Goal: Find contact information: Find contact information

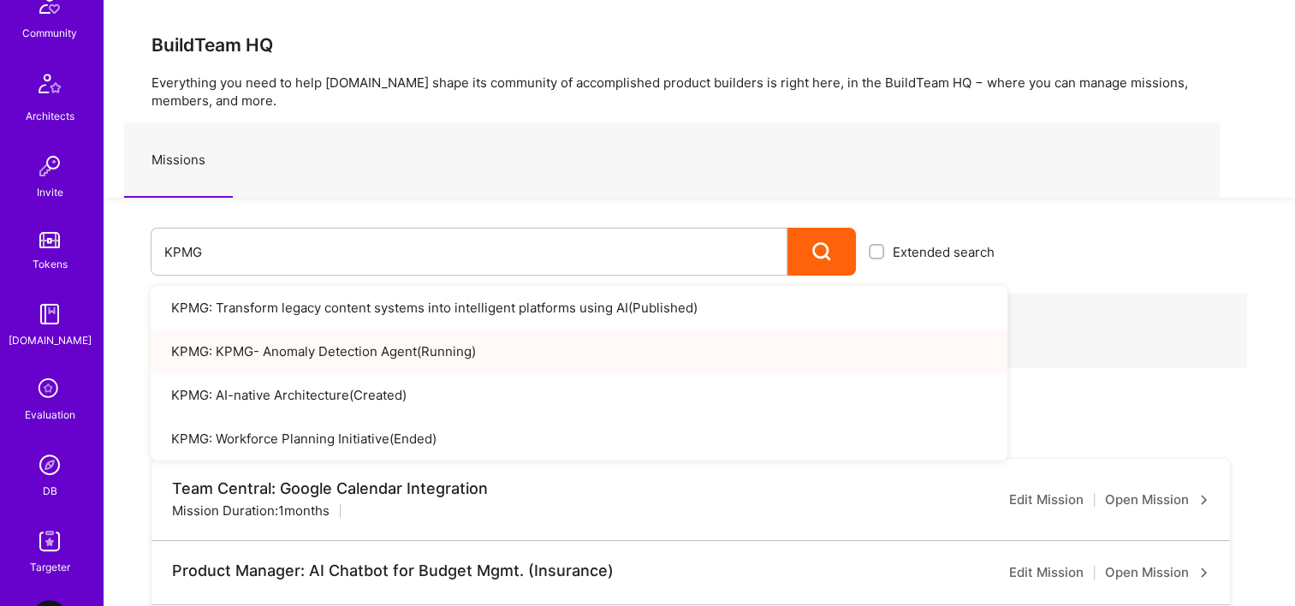
scroll to position [514, 0]
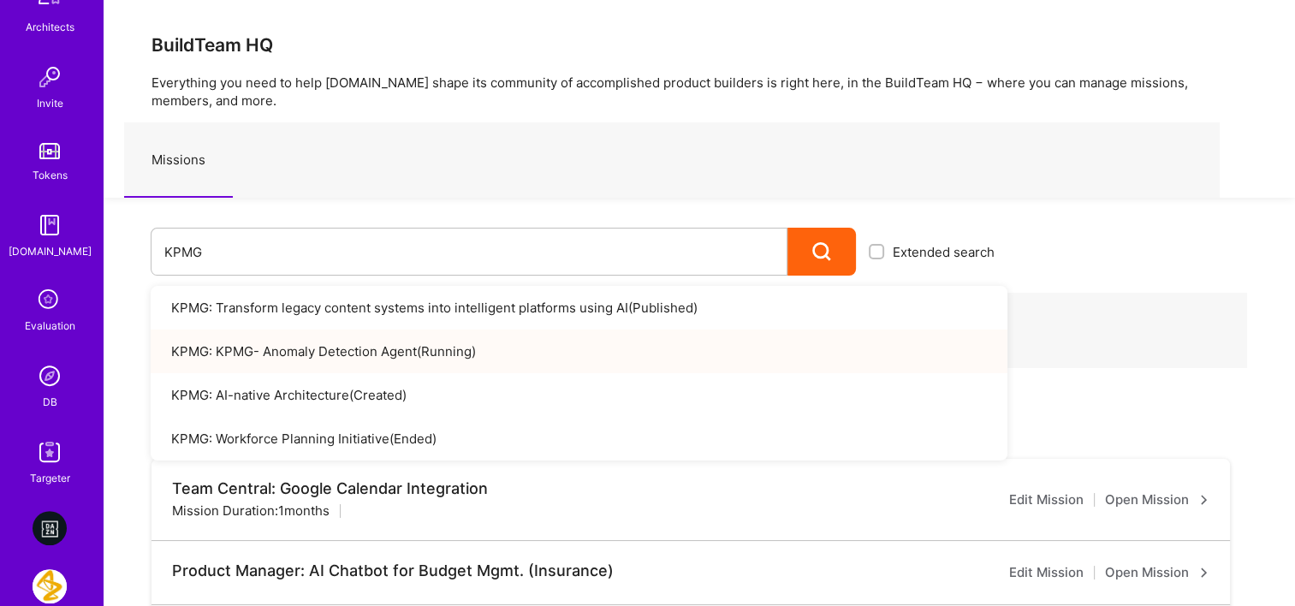
click at [62, 395] on link "DB" at bounding box center [50, 385] width 106 height 52
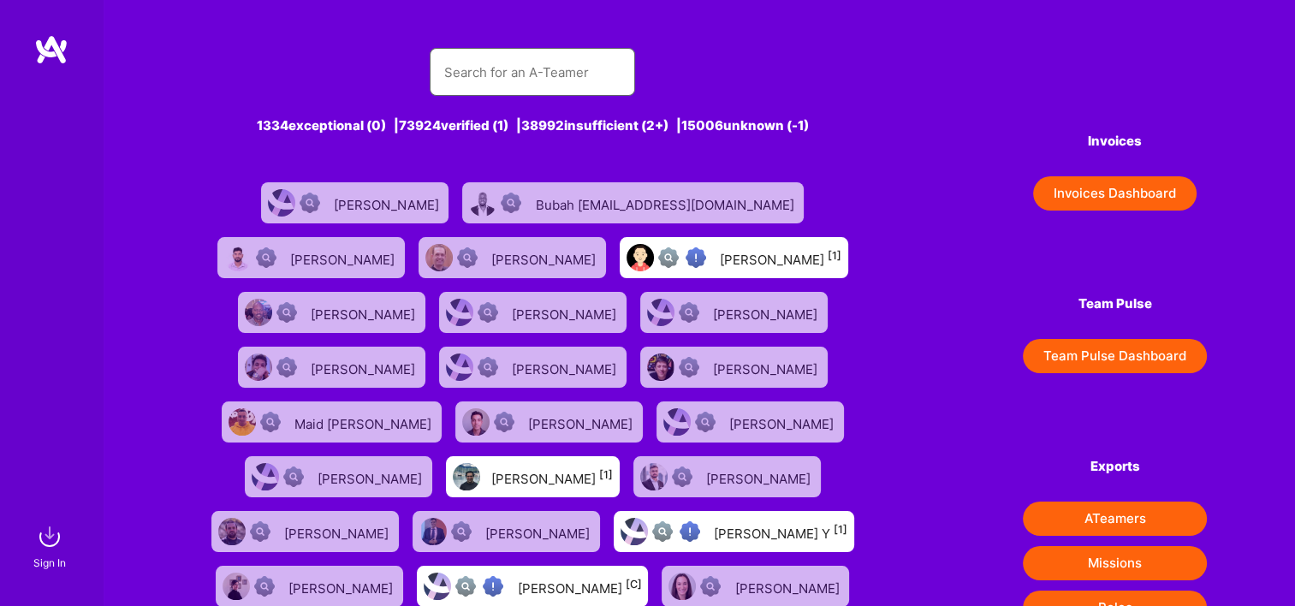
click at [510, 79] on input "text" at bounding box center [532, 73] width 178 height 44
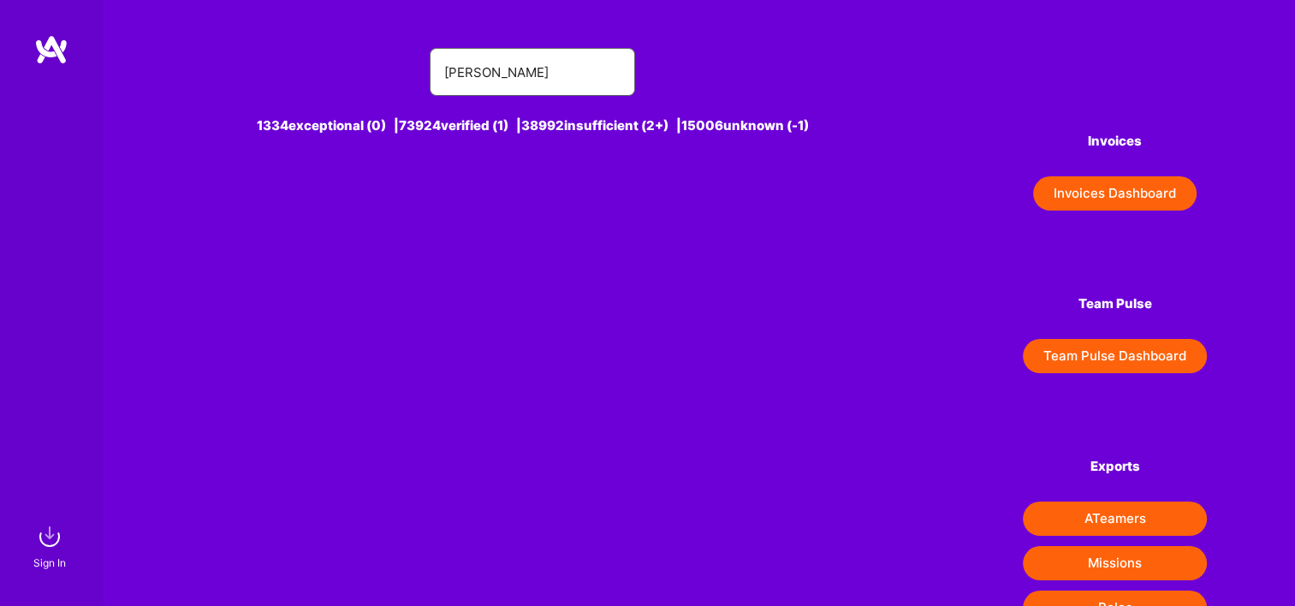
type input "[PERSON_NAME]"
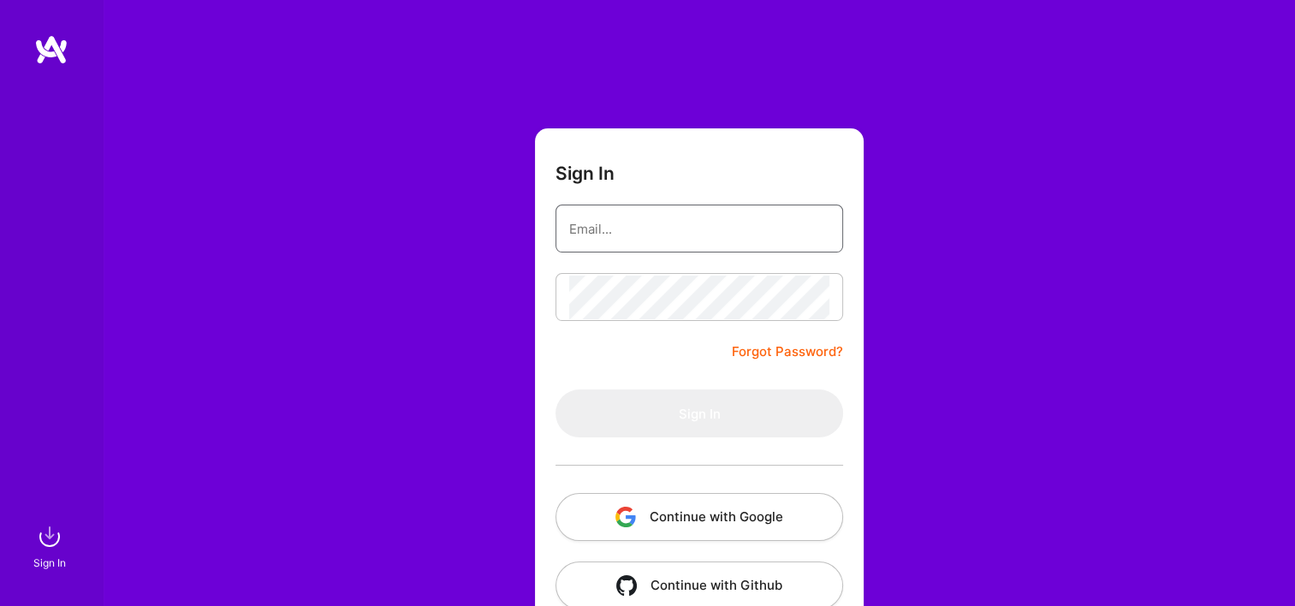
type input "[EMAIL_ADDRESS][DOMAIN_NAME]"
click at [654, 508] on button "Continue with Google" at bounding box center [700, 517] width 288 height 48
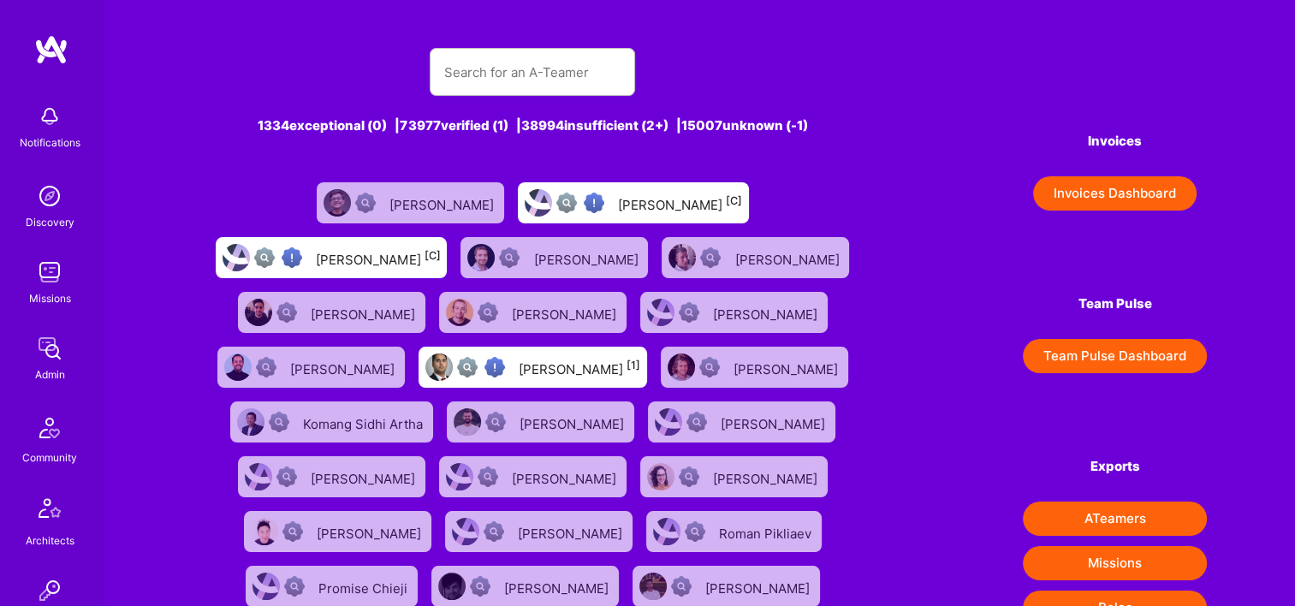
click at [503, 96] on div "1334 exceptional (0) | 73977 verified (1) | 38994 insufficient (2+) | 15007 unk…" at bounding box center [533, 566] width 682 height 1079
click at [503, 79] on input "text" at bounding box center [532, 73] width 178 height 44
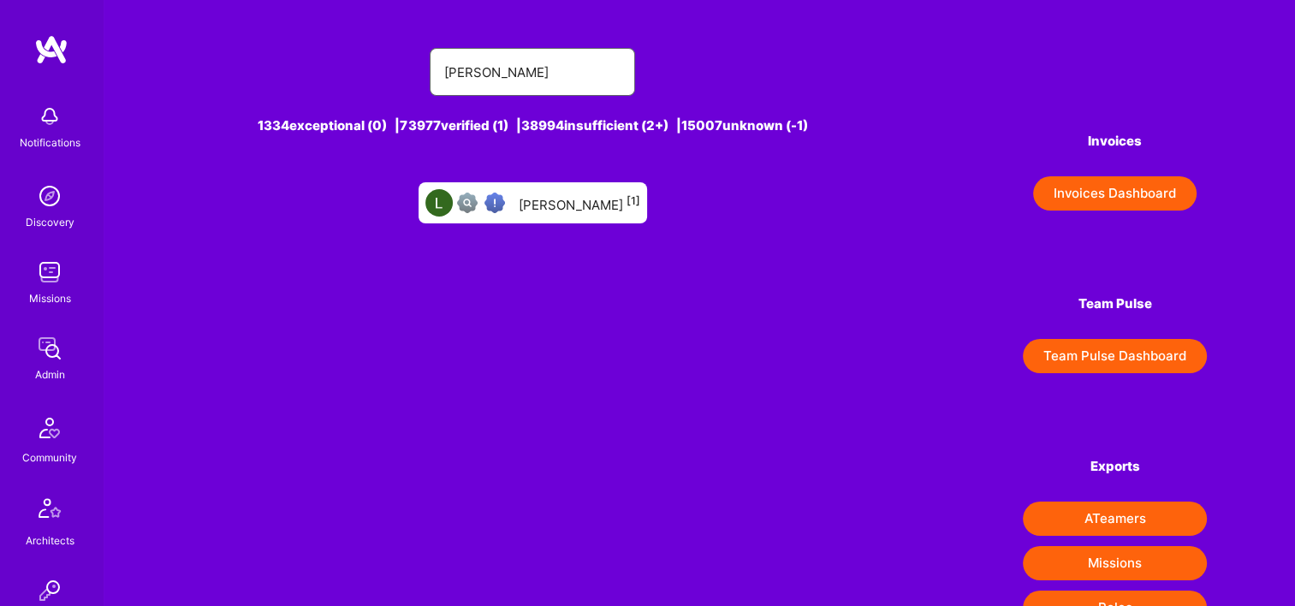
type input "[PERSON_NAME]"
click at [557, 218] on div "[PERSON_NAME] [1]" at bounding box center [533, 202] width 229 height 41
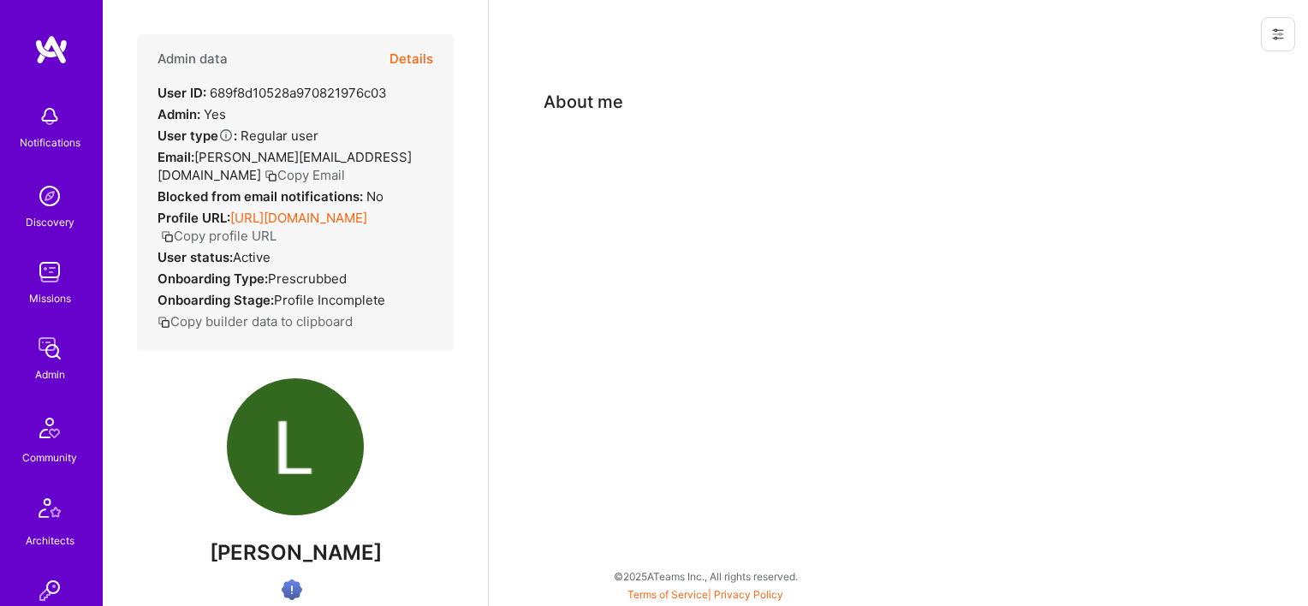
click at [320, 166] on button "Copy Email" at bounding box center [305, 175] width 80 height 18
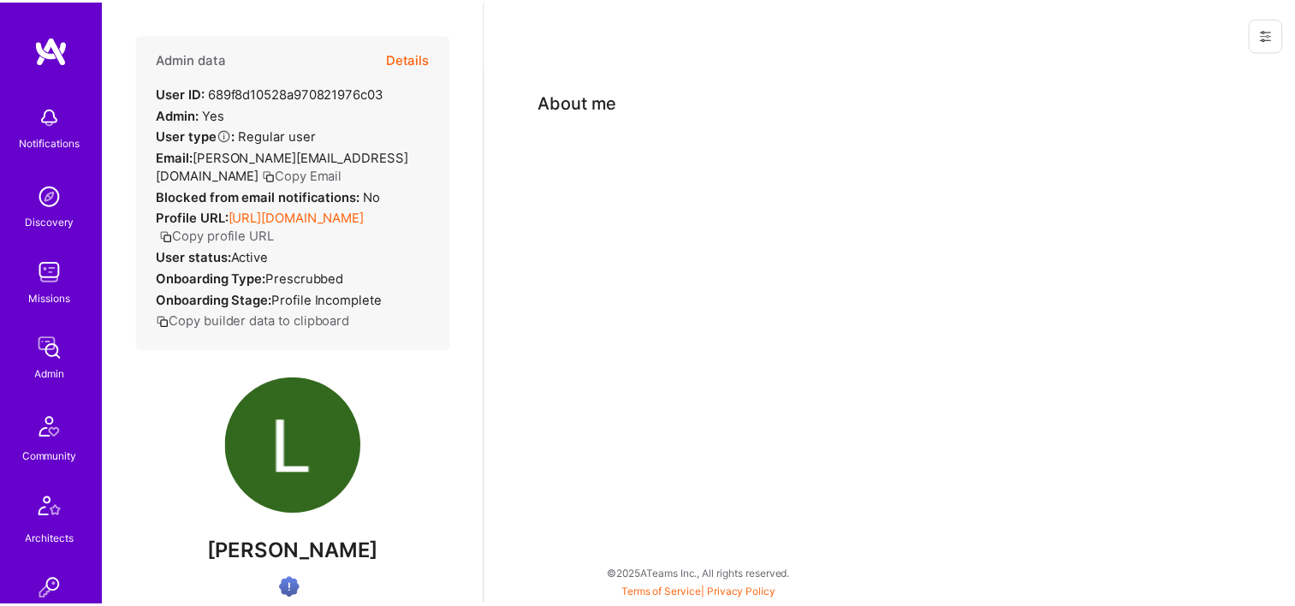
scroll to position [685, 0]
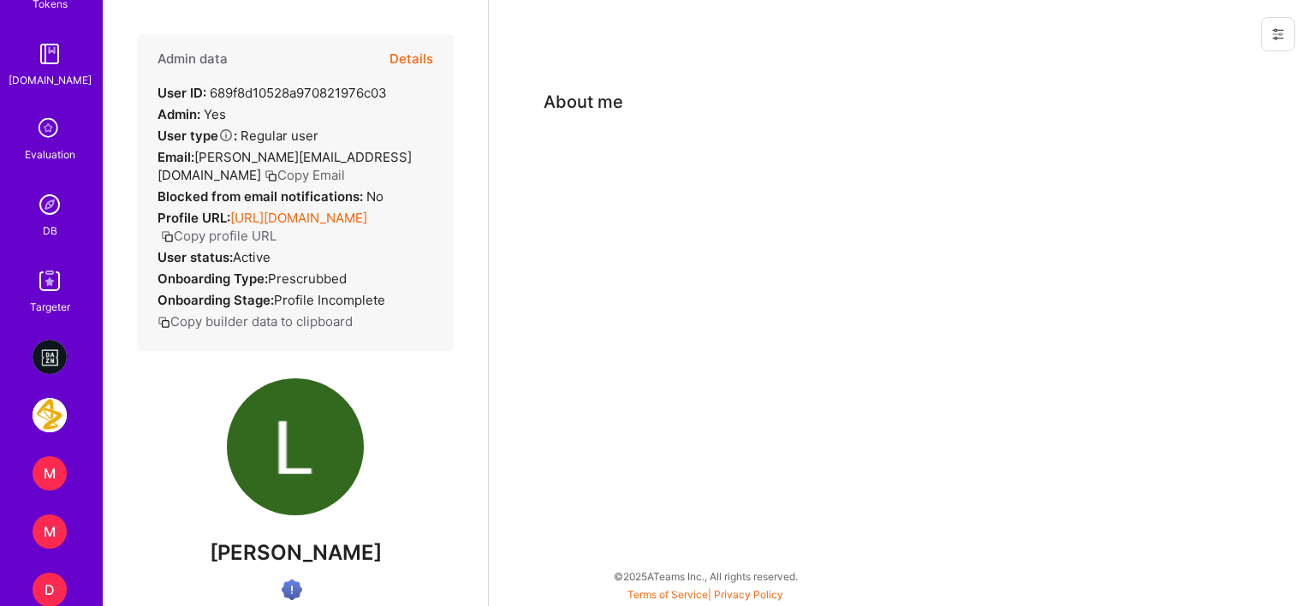
click at [53, 203] on img at bounding box center [50, 204] width 34 height 34
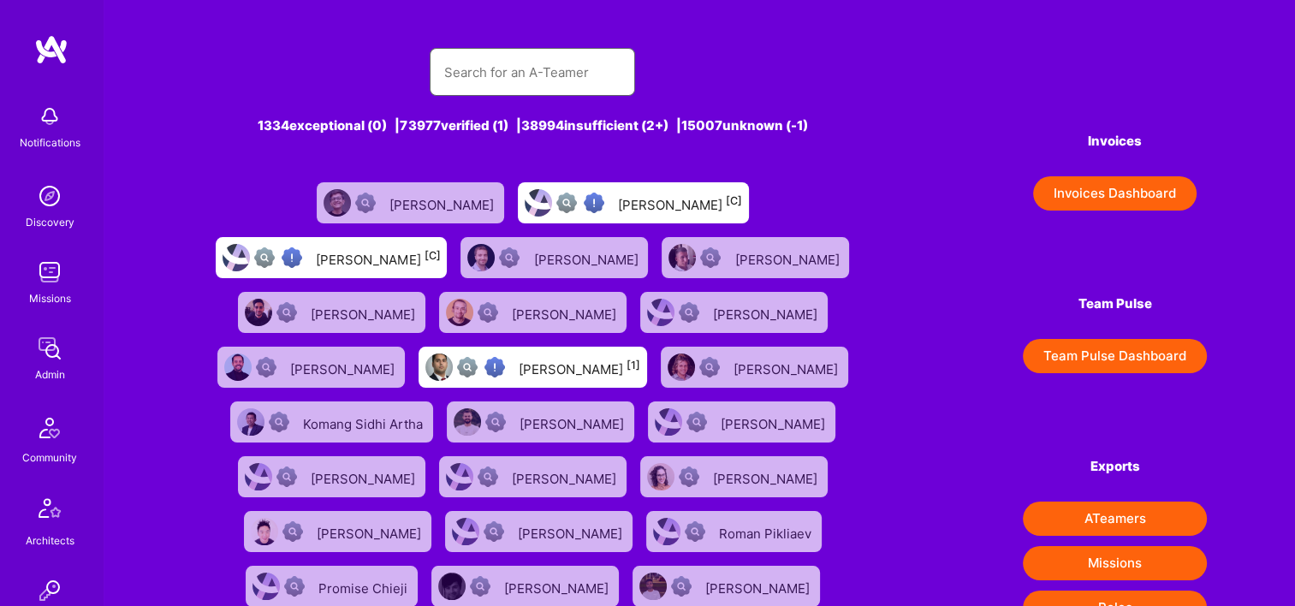
click at [528, 65] on input "text" at bounding box center [532, 73] width 178 height 44
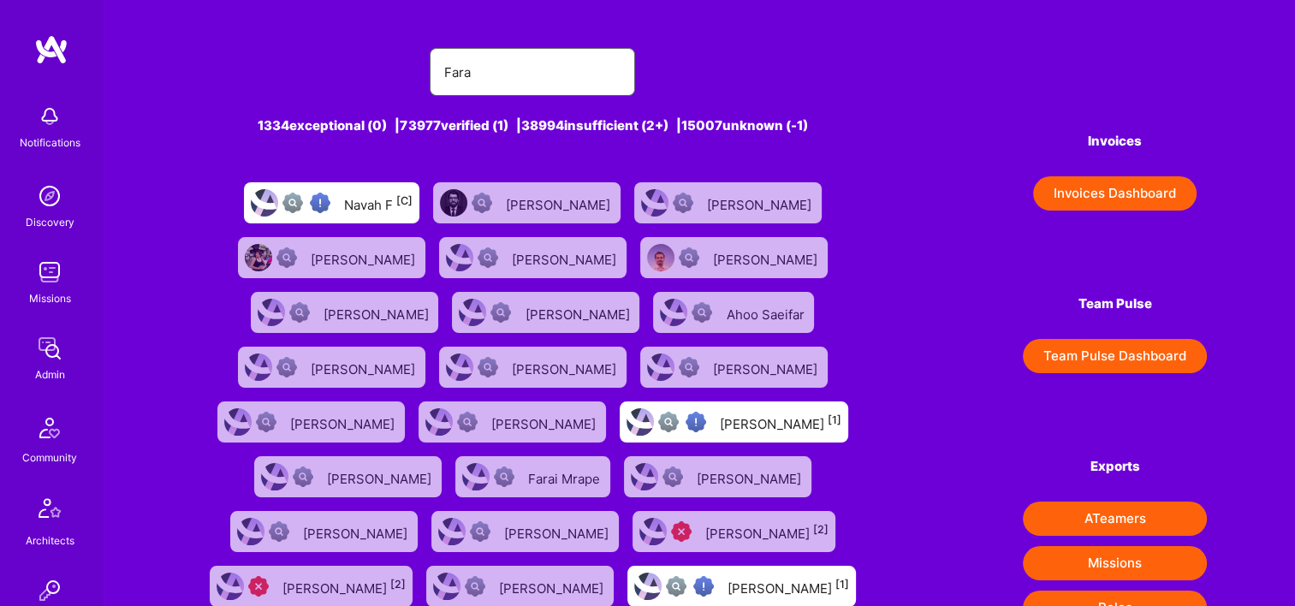
type input "Fara"
